Goal: Task Accomplishment & Management: Manage account settings

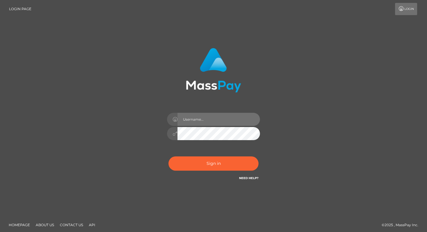
click at [207, 123] on input "text" at bounding box center [218, 119] width 82 height 13
type input "[EMAIL_ADDRESS][DOMAIN_NAME]"
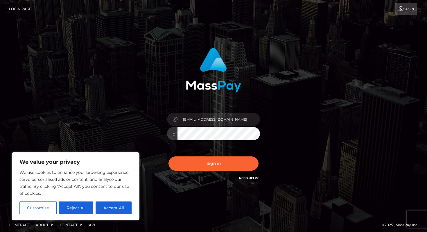
click at [215, 171] on div "Sign in Need Help?" at bounding box center [214, 166] width 102 height 26
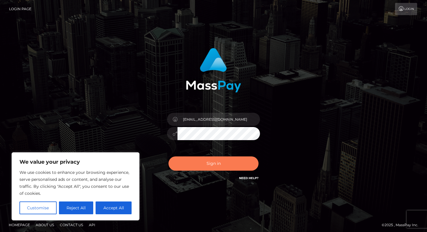
click at [214, 164] on button "Sign in" at bounding box center [213, 163] width 90 height 14
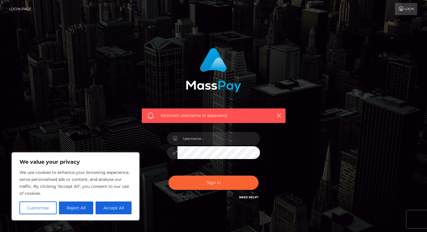
click at [134, 161] on div "We value your privacy We use cookies to enhance your browsing experience, serve…" at bounding box center [76, 186] width 128 height 68
click at [117, 204] on button "Accept All" at bounding box center [113, 207] width 36 height 13
checkbox input "true"
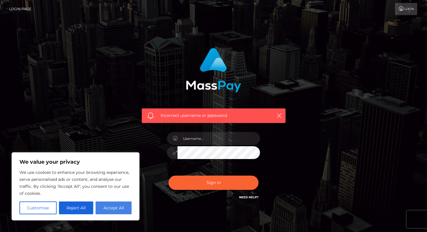
checkbox input "true"
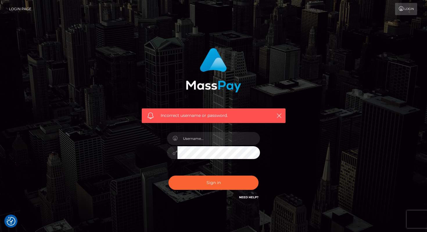
click at [219, 64] on img at bounding box center [213, 70] width 55 height 44
click at [405, 12] on link "Login" at bounding box center [406, 9] width 22 height 12
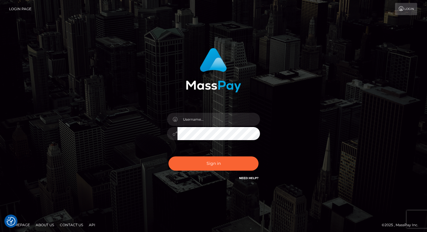
click at [25, 10] on link "Login Page" at bounding box center [20, 9] width 22 height 12
